Goal: Information Seeking & Learning: Learn about a topic

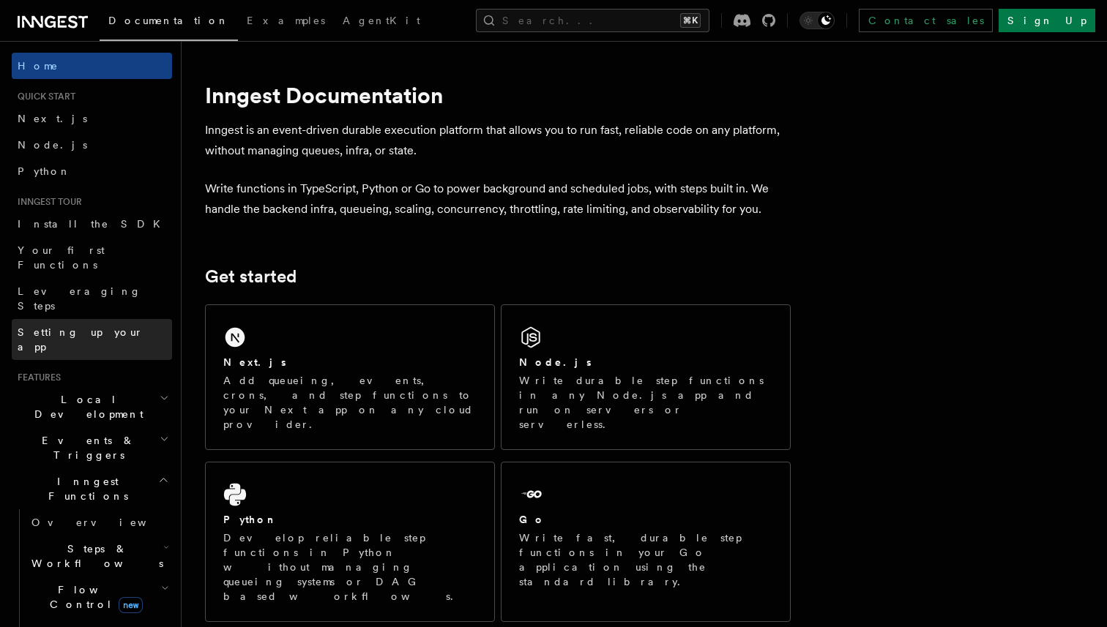
click at [88, 325] on span "Setting up your app" at bounding box center [95, 339] width 154 height 29
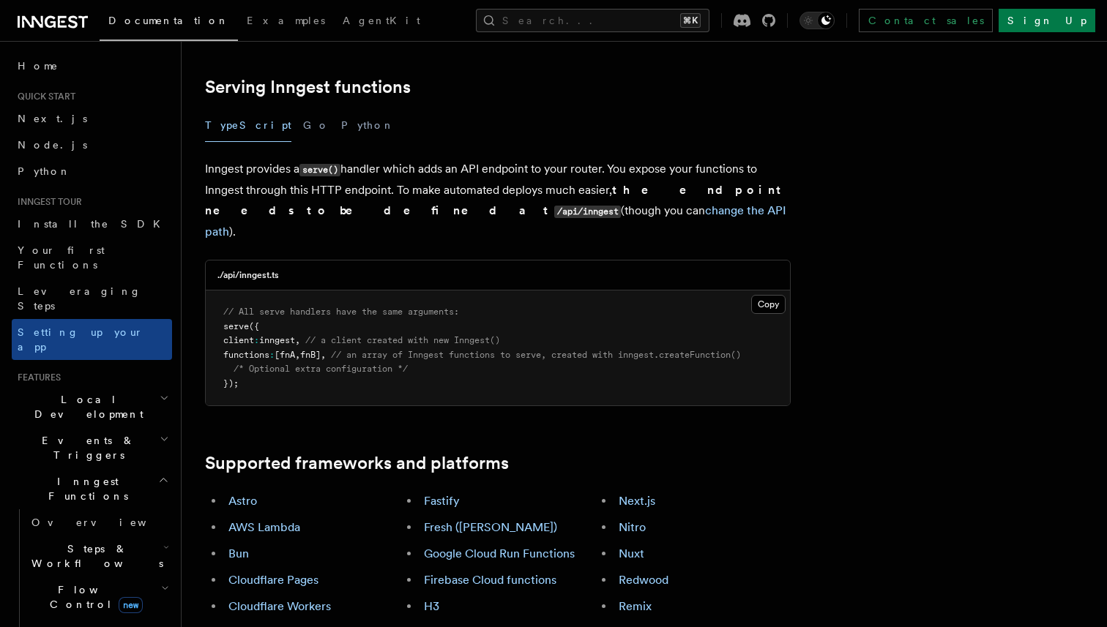
scroll to position [544, 0]
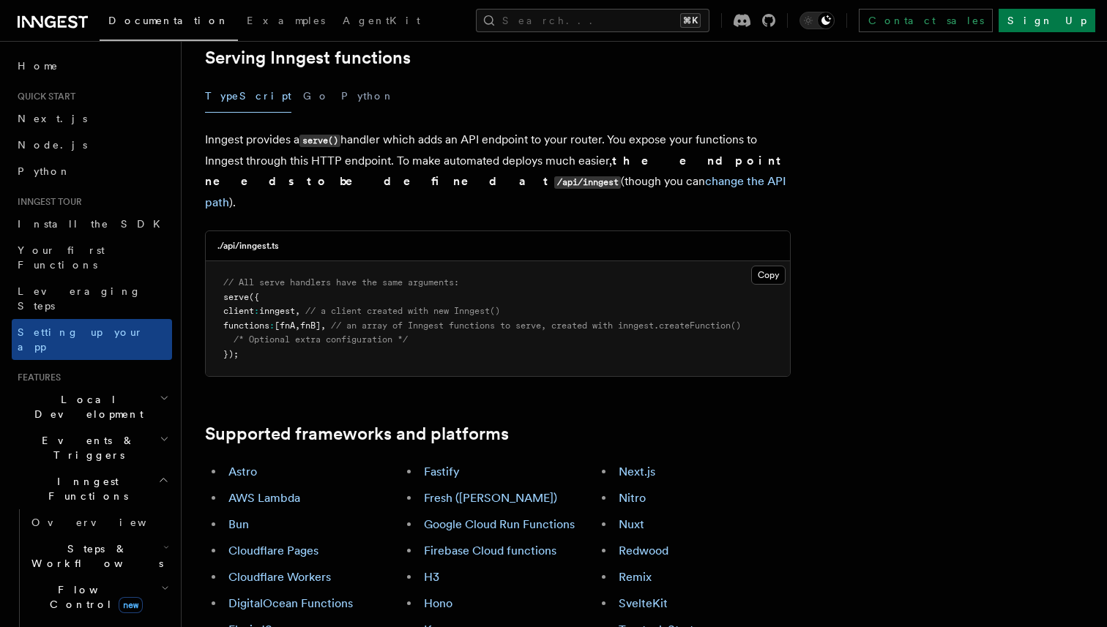
click at [112, 387] on h2 "Local Development" at bounding box center [92, 407] width 160 height 41
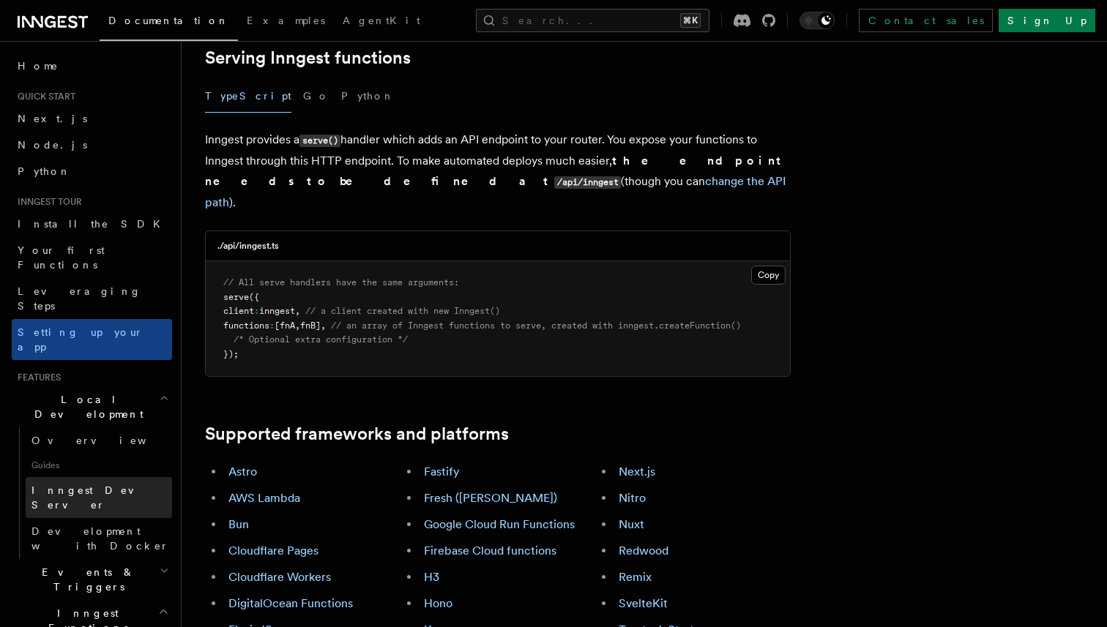
click at [88, 485] on span "Inngest Dev Server" at bounding box center [93, 498] width 125 height 26
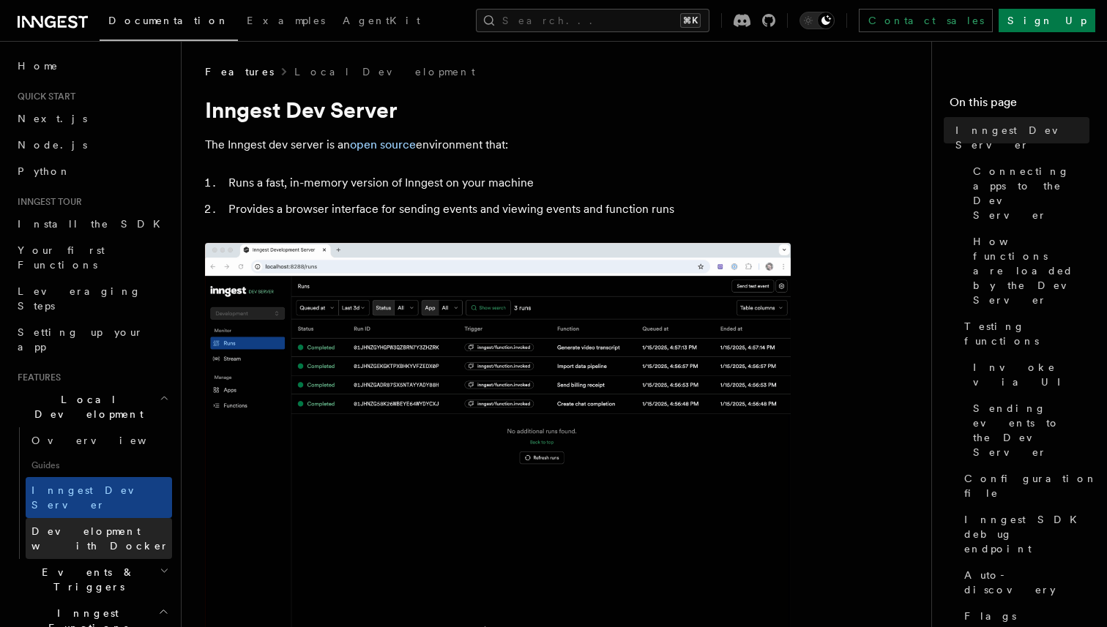
click at [83, 526] on span "Development with Docker" at bounding box center [100, 539] width 138 height 26
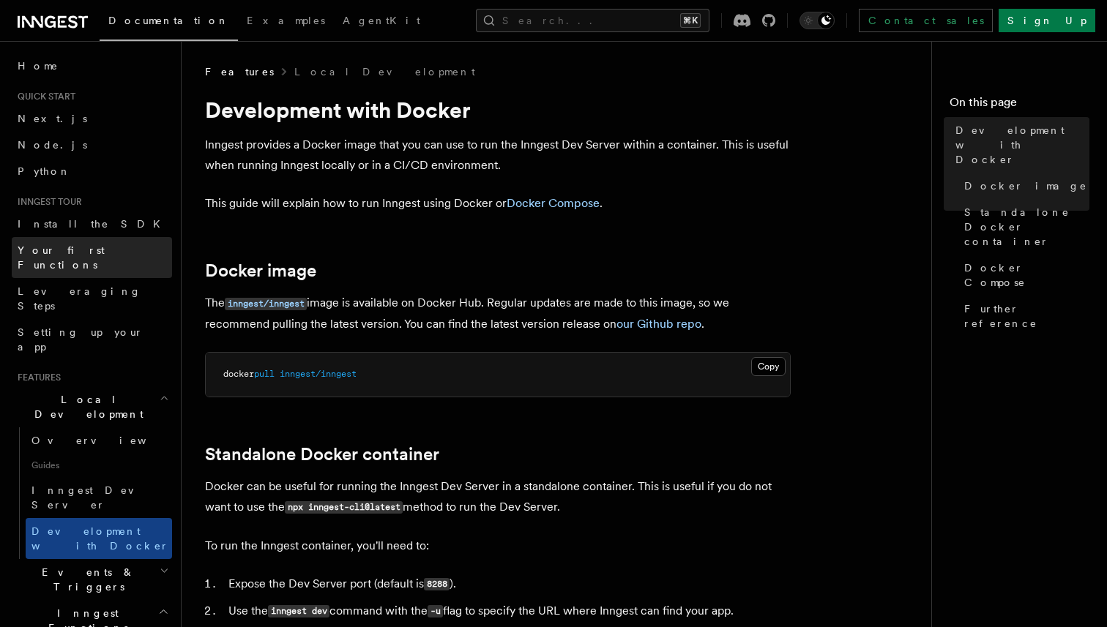
click at [82, 252] on span "Your first Functions" at bounding box center [61, 258] width 87 height 26
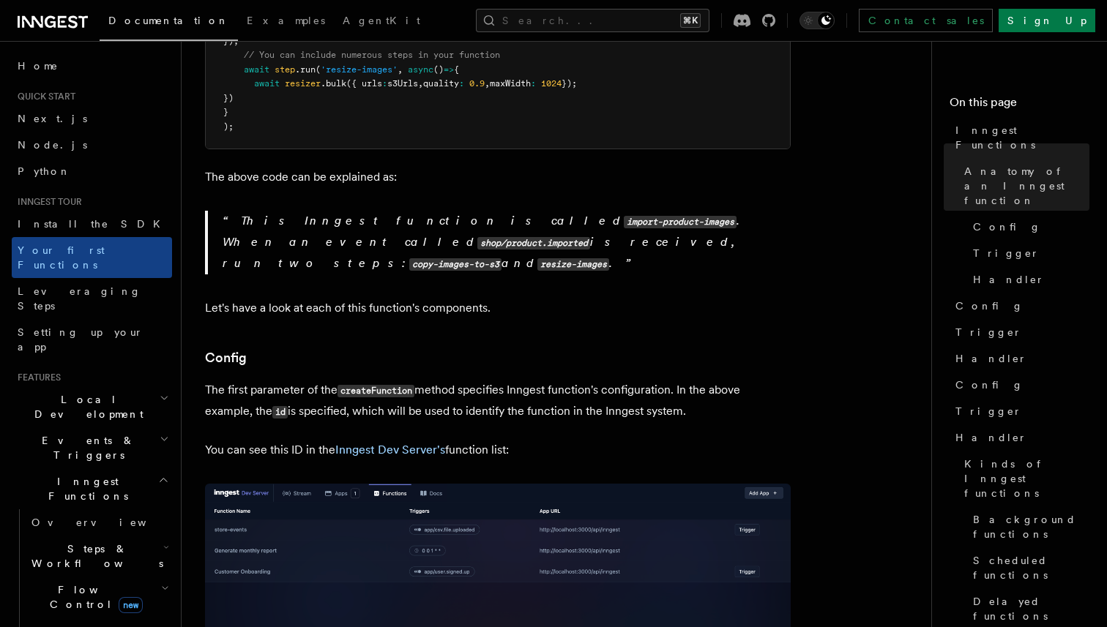
scroll to position [661, 0]
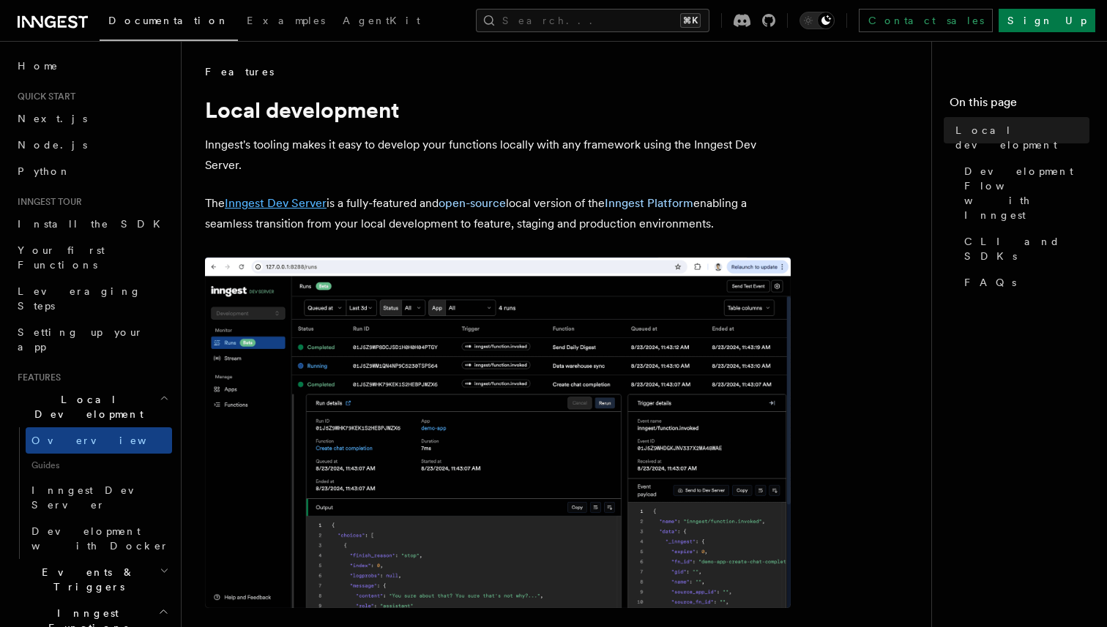
click at [302, 204] on link "Inngest Dev Server" at bounding box center [276, 203] width 102 height 14
click at [636, 201] on link "Inngest Platform" at bounding box center [649, 203] width 89 height 14
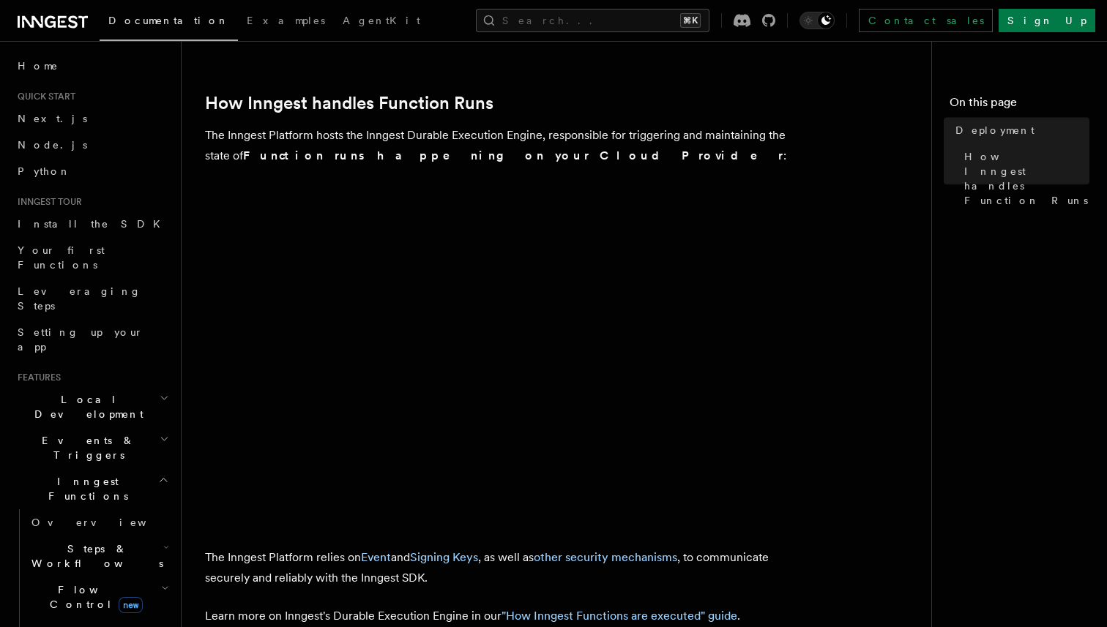
scroll to position [622, 0]
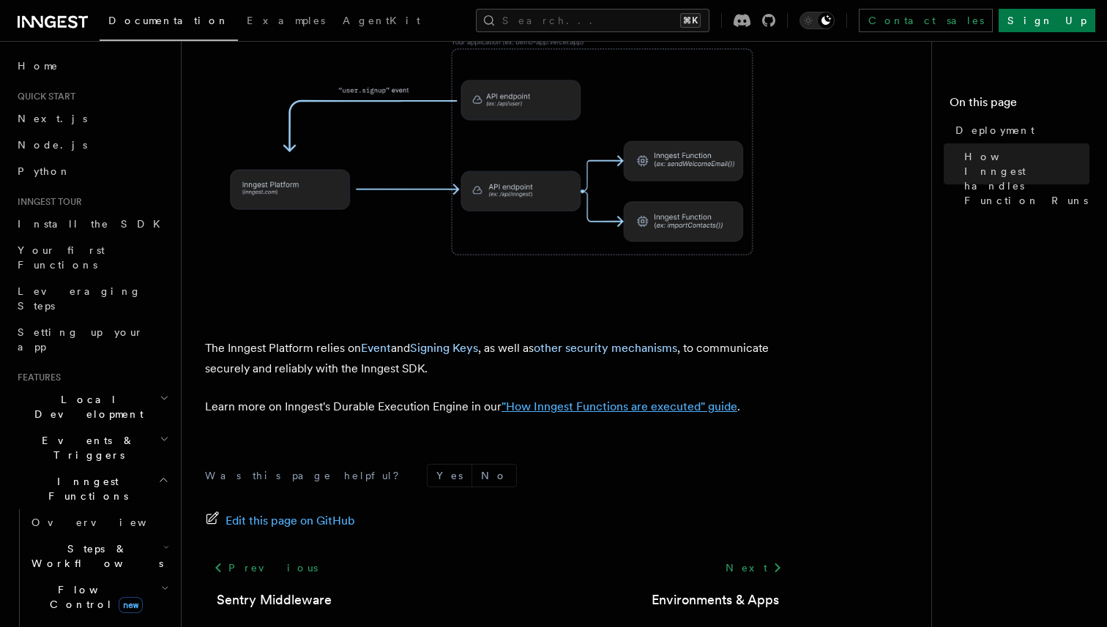
click at [579, 400] on link ""How Inngest Functions are executed" guide" at bounding box center [620, 407] width 236 height 14
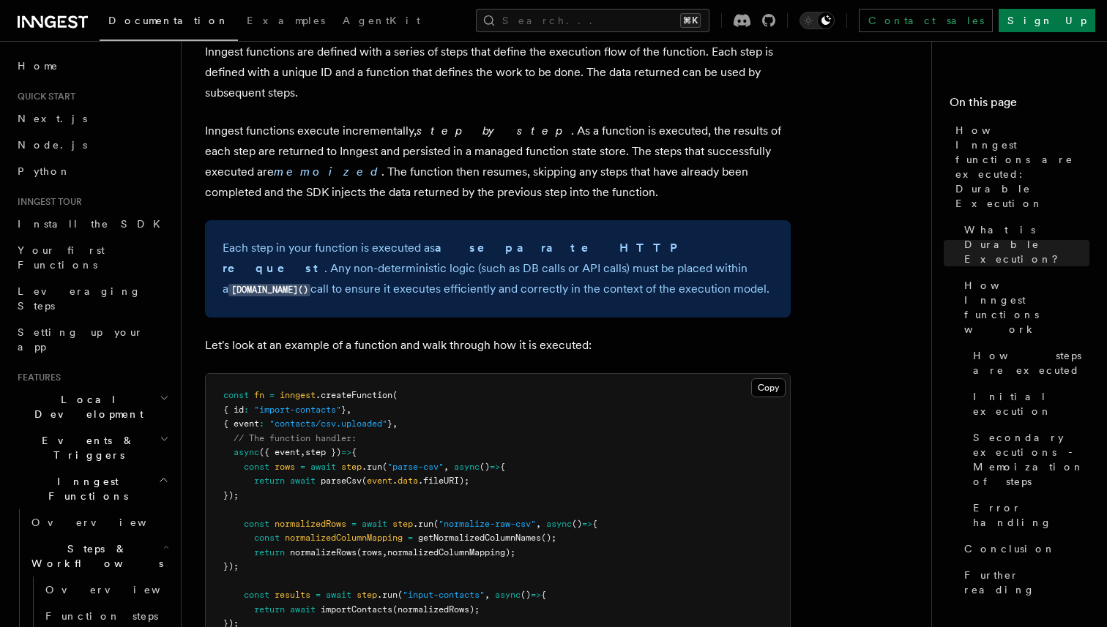
scroll to position [1348, 0]
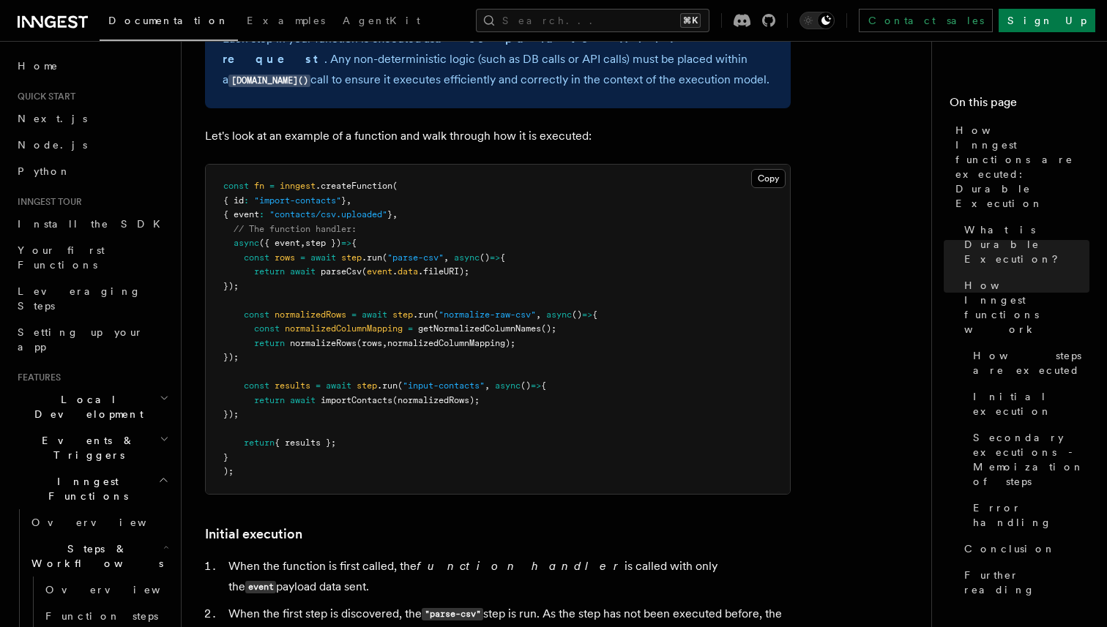
click at [323, 338] on span "normalizeRows" at bounding box center [323, 343] width 67 height 10
click at [78, 611] on span "Function steps" at bounding box center [101, 617] width 113 height 12
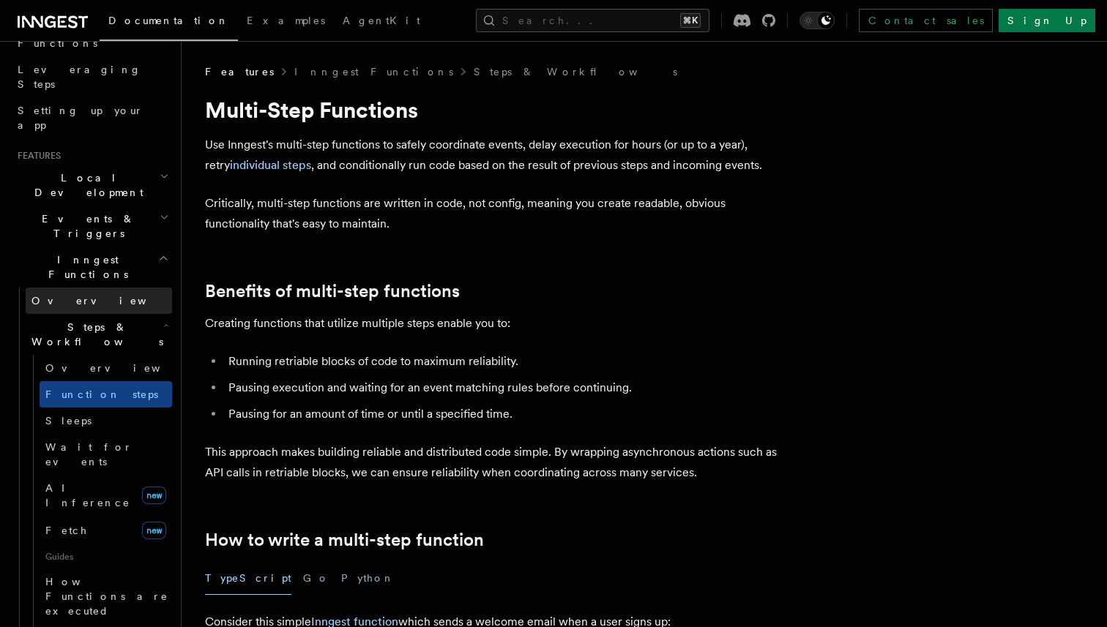
scroll to position [267, 0]
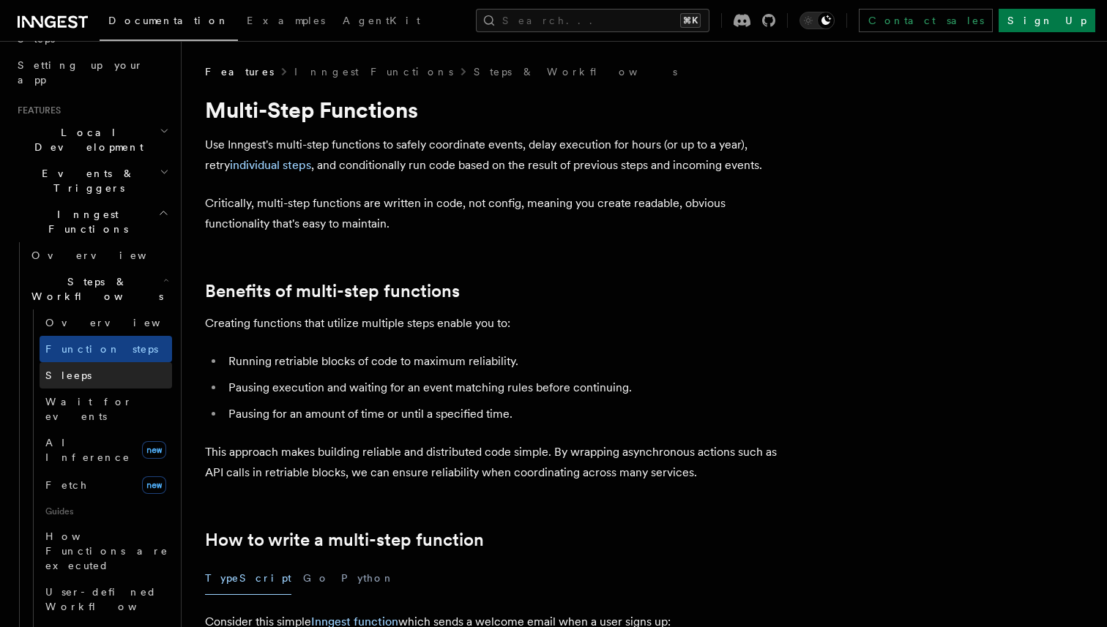
click at [83, 362] on link "Sleeps" at bounding box center [106, 375] width 133 height 26
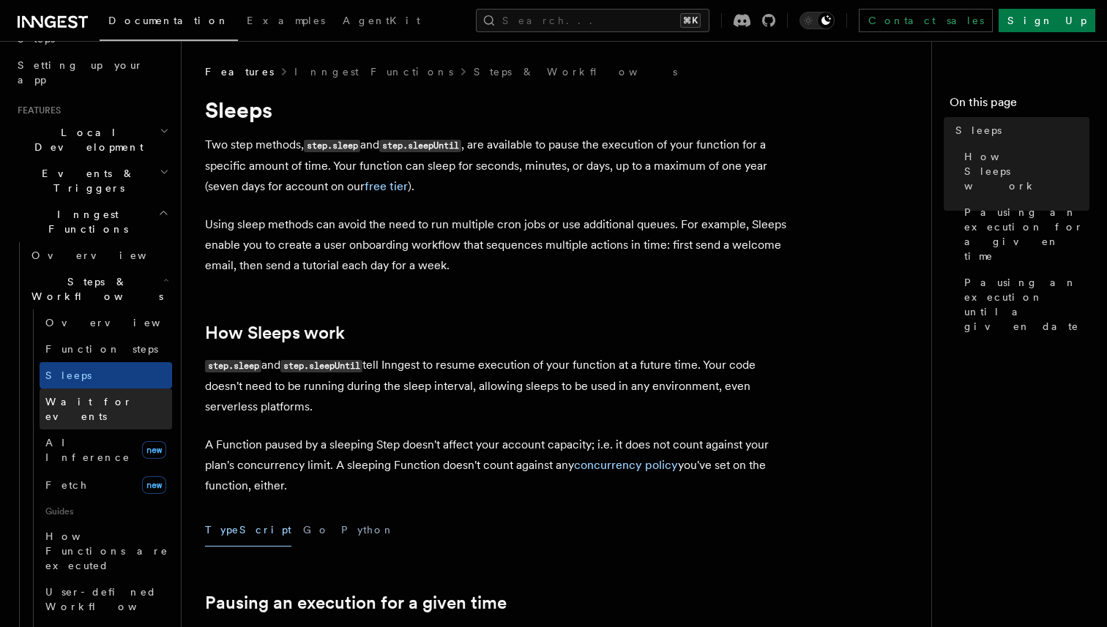
click at [87, 396] on span "Wait for events" at bounding box center [88, 409] width 87 height 26
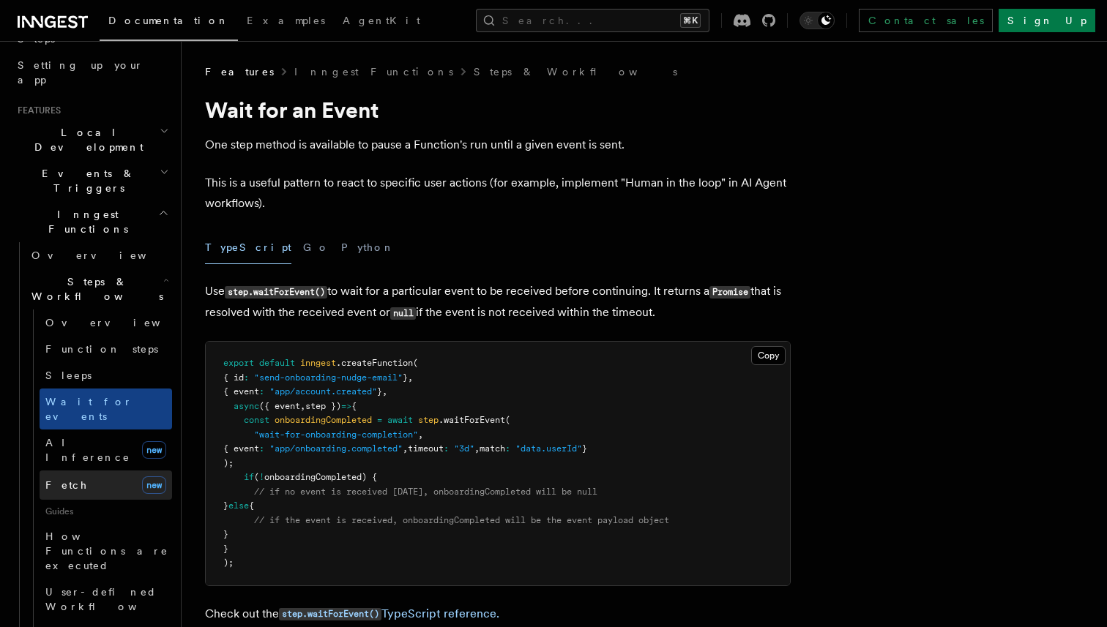
click at [84, 471] on link "Fetch new" at bounding box center [106, 485] width 133 height 29
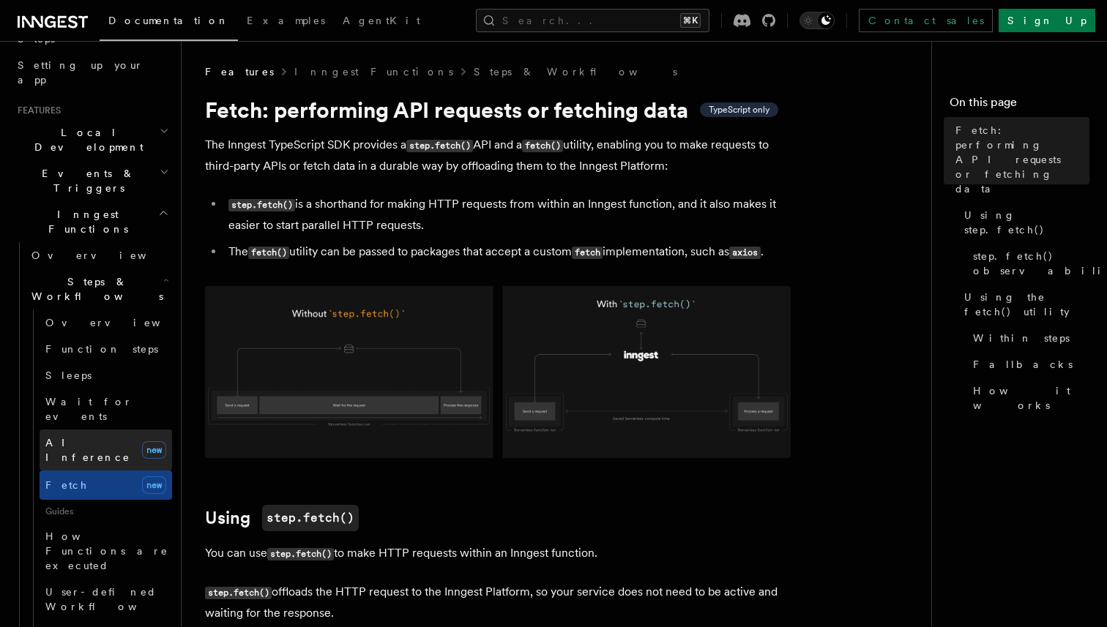
click at [87, 437] on span "AI Inference" at bounding box center [87, 450] width 85 height 26
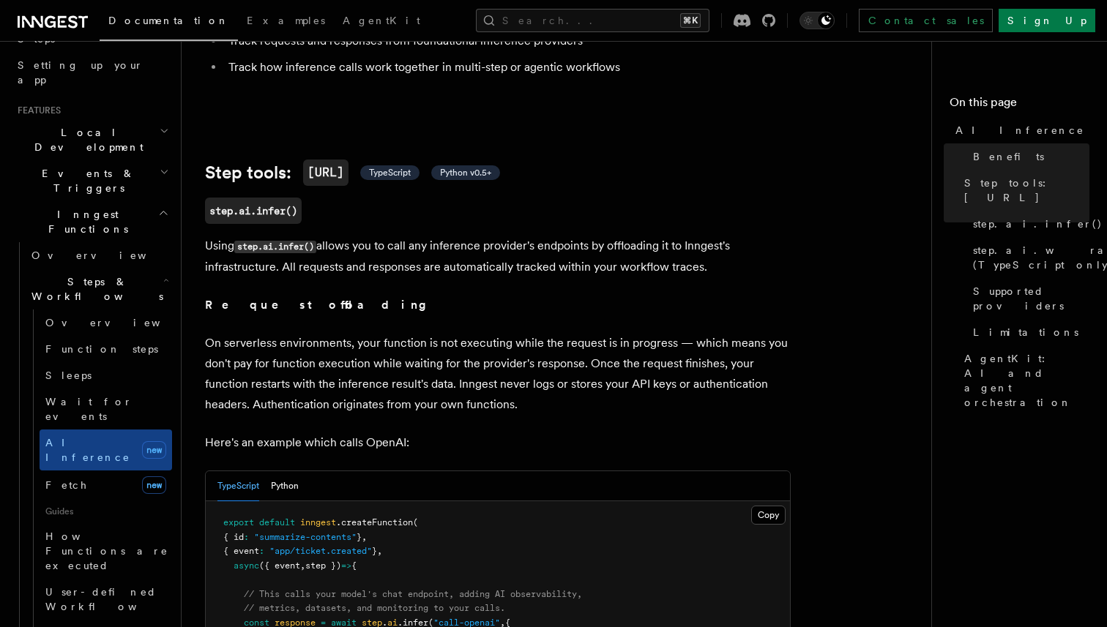
scroll to position [692, 0]
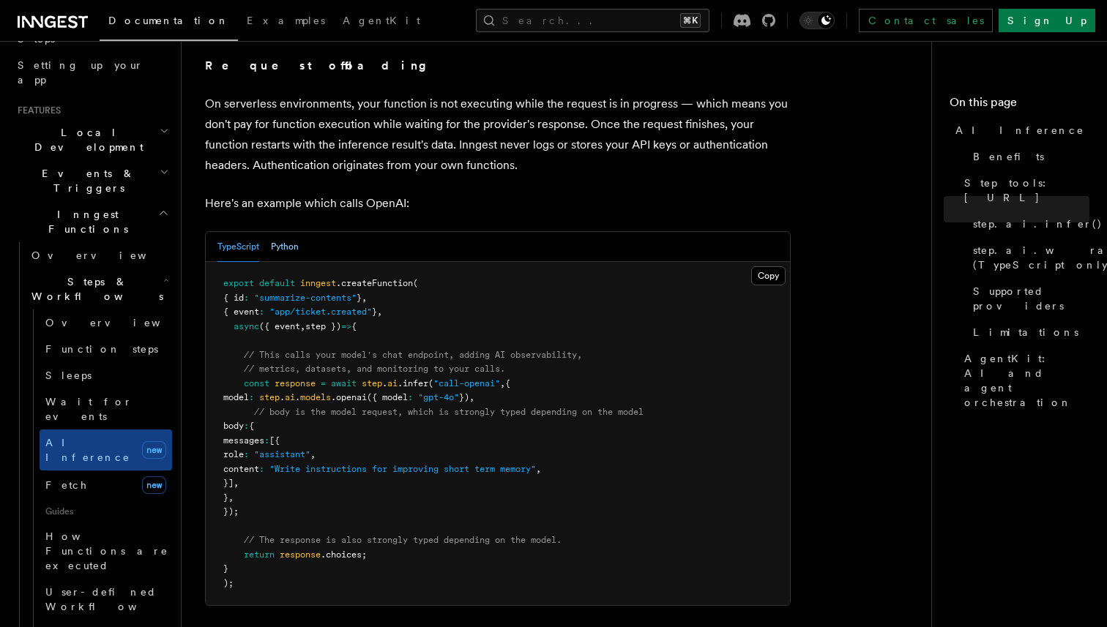
click at [289, 232] on button "Python" at bounding box center [285, 247] width 28 height 30
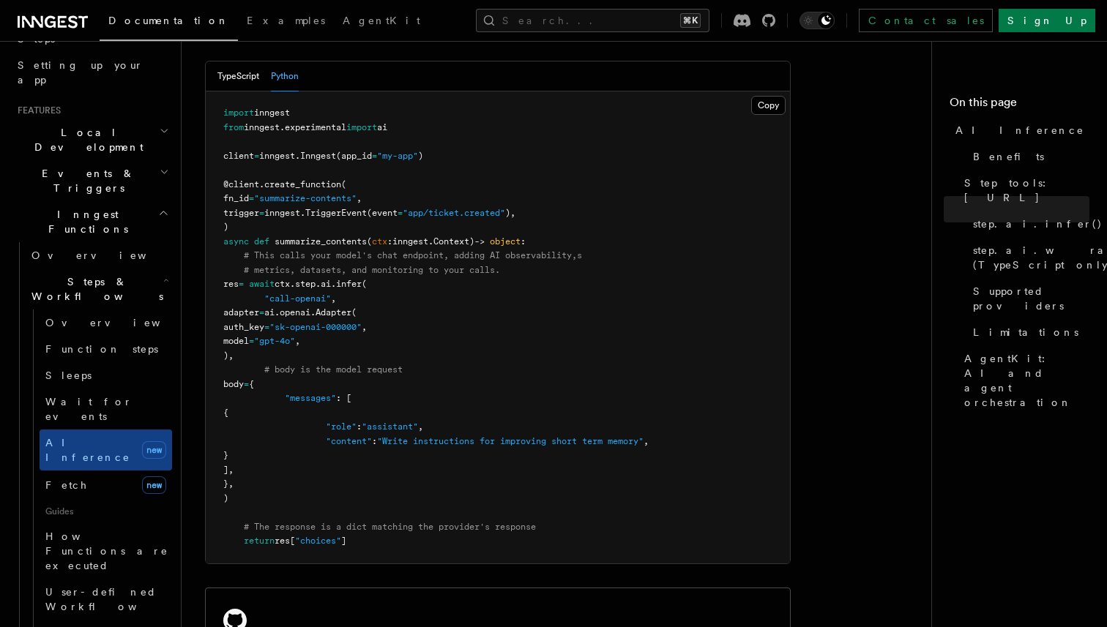
scroll to position [864, 0]
